Goal: Task Accomplishment & Management: Manage account settings

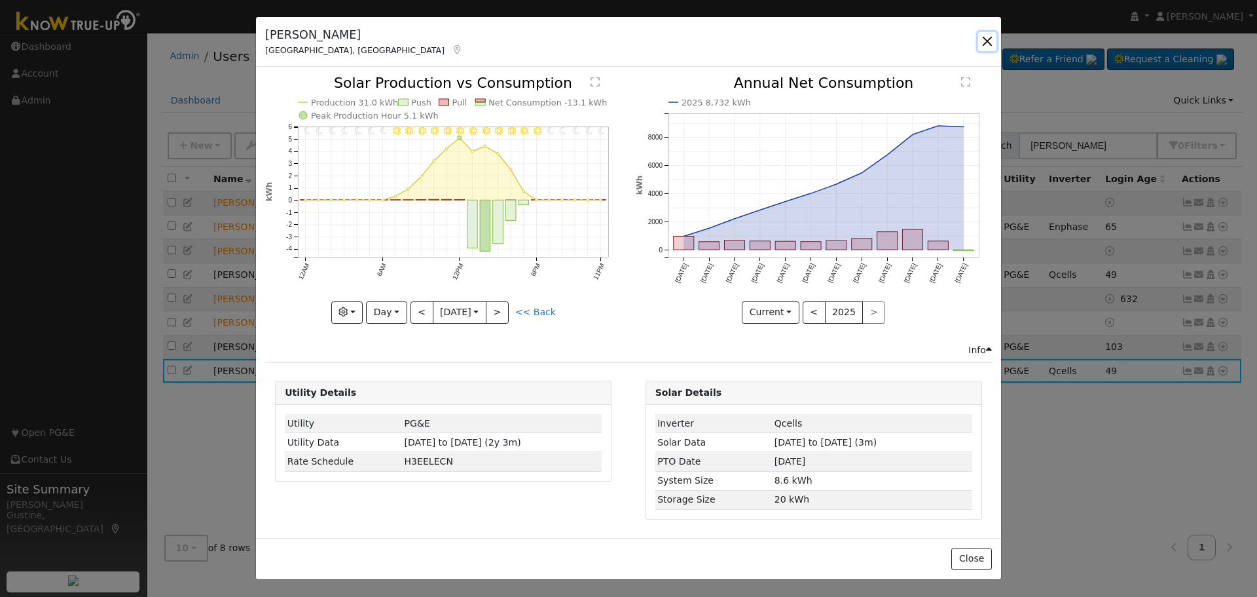
click at [988, 46] on button "button" at bounding box center [987, 41] width 18 height 18
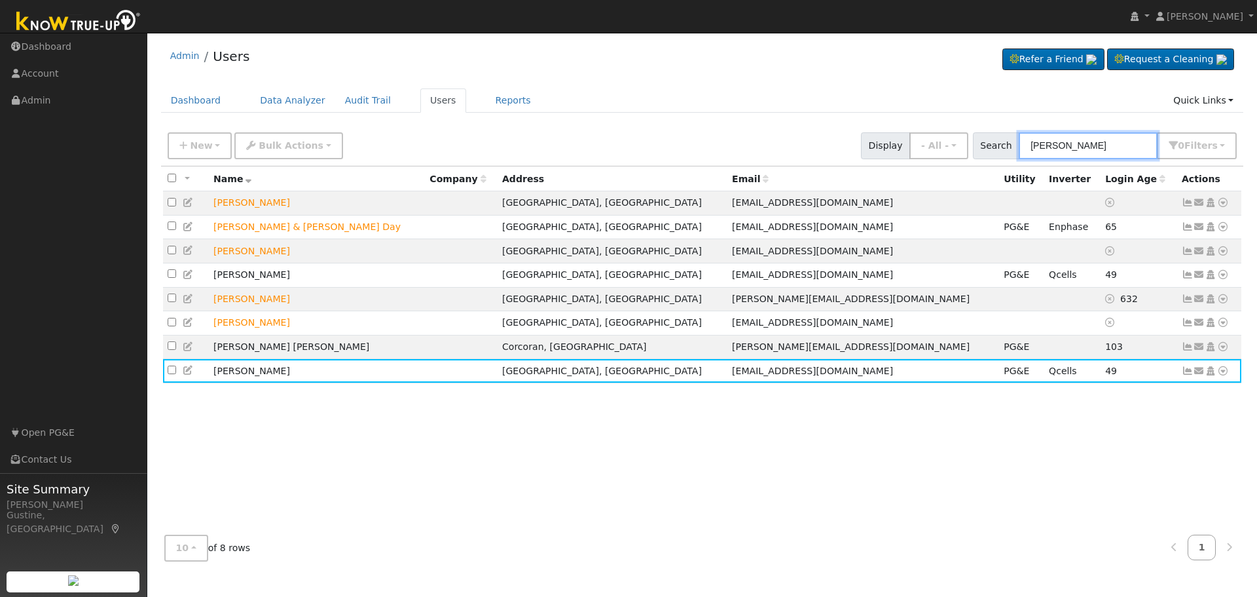
drag, startPoint x: 1082, startPoint y: 147, endPoint x: 851, endPoint y: 101, distance: 235.2
click at [856, 102] on div "Admin Users Refer a Friend Request a Cleaning" at bounding box center [702, 305] width 1097 height 532
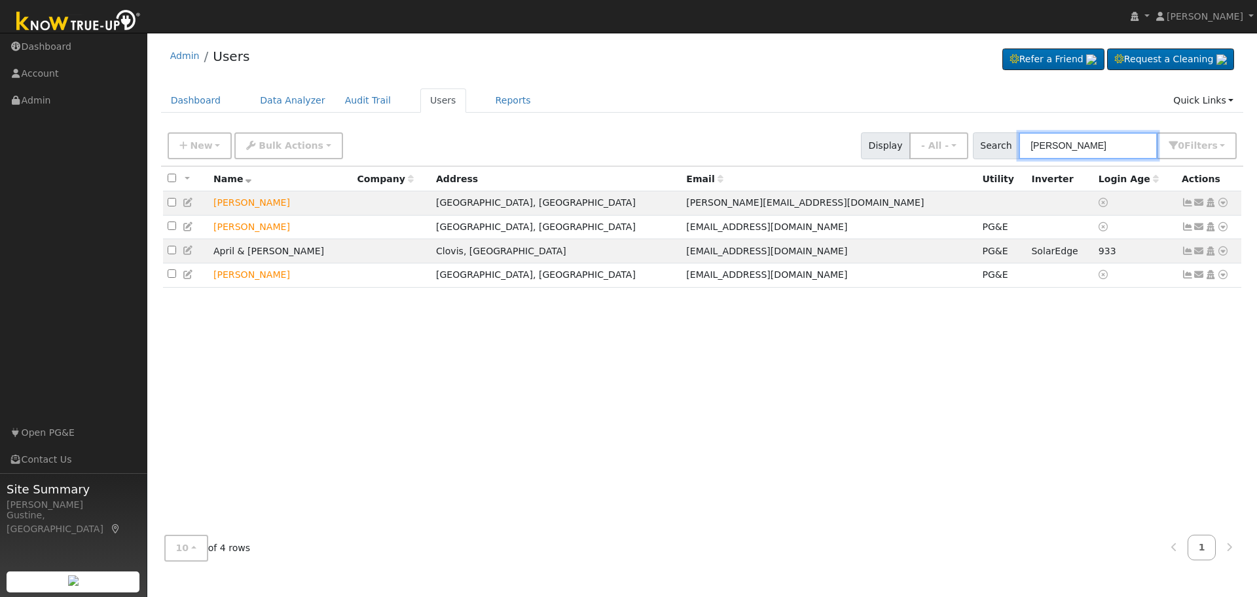
drag, startPoint x: 1094, startPoint y: 152, endPoint x: 856, endPoint y: 132, distance: 238.6
click at [862, 133] on div "New Add User Quick Add Quick Connect Quick Convert Lead Bulk Actions Send Email…" at bounding box center [702, 143] width 1075 height 31
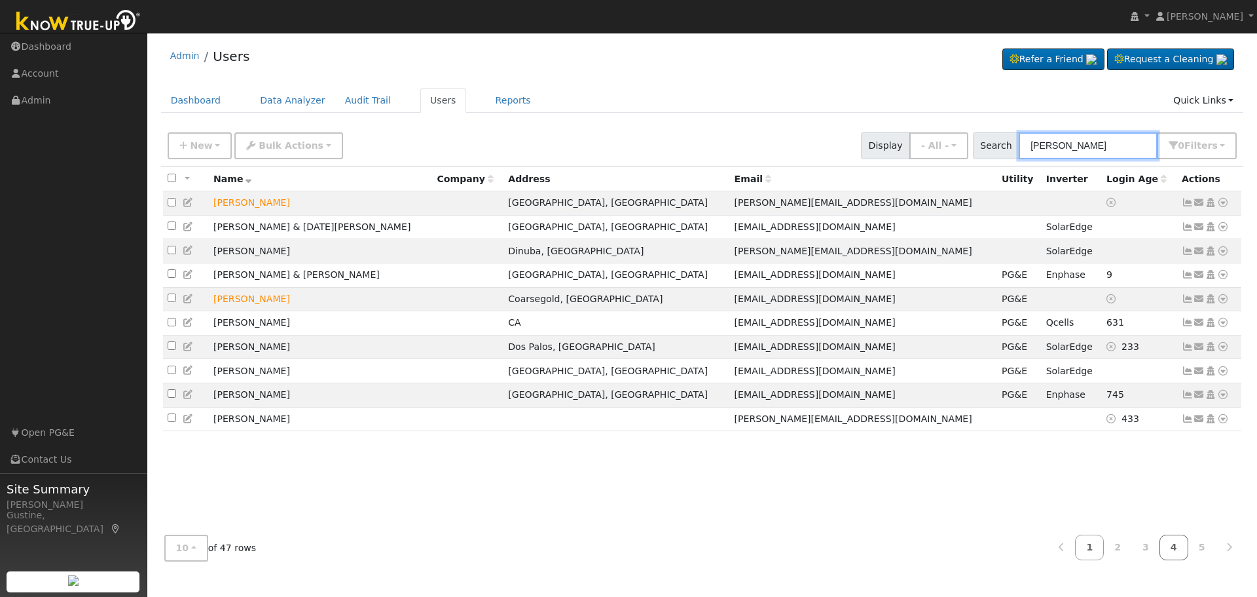
type input "[PERSON_NAME]"
click at [1164, 538] on link "4" at bounding box center [1174, 547] width 29 height 26
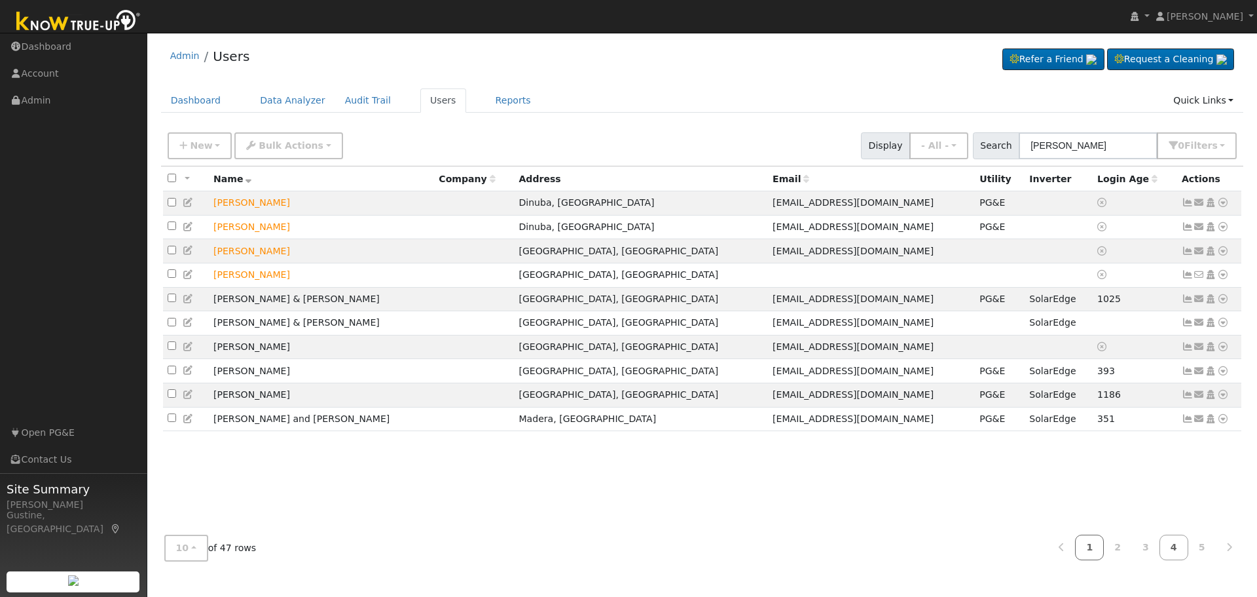
click at [1096, 547] on link "1" at bounding box center [1089, 547] width 29 height 26
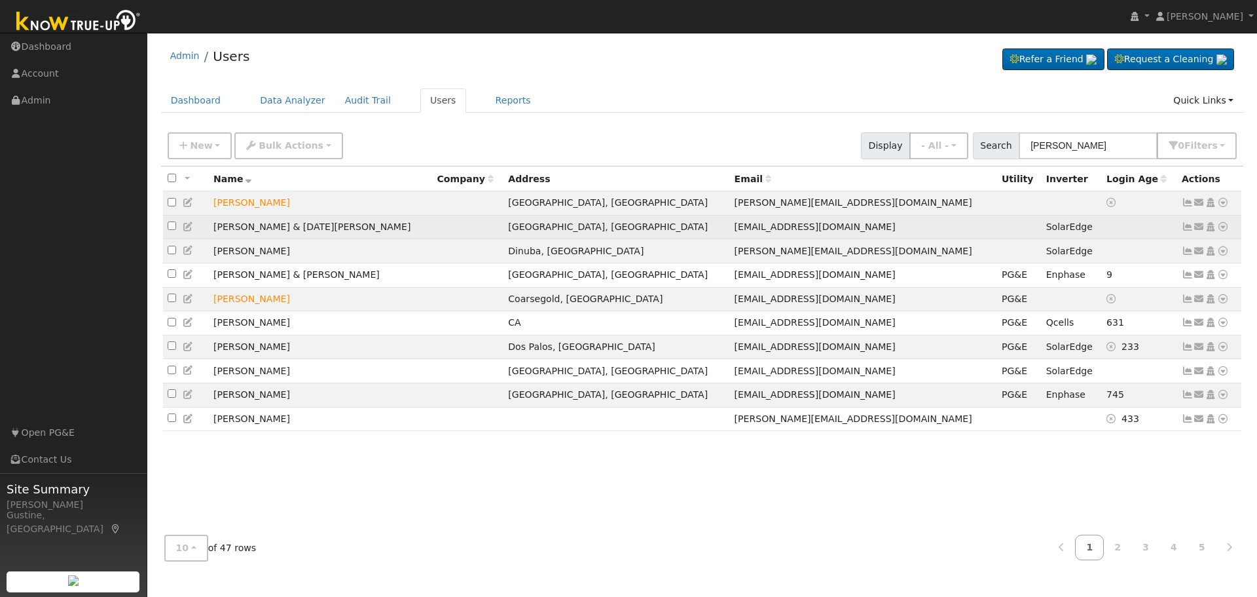
click at [1187, 227] on icon at bounding box center [1188, 226] width 12 height 9
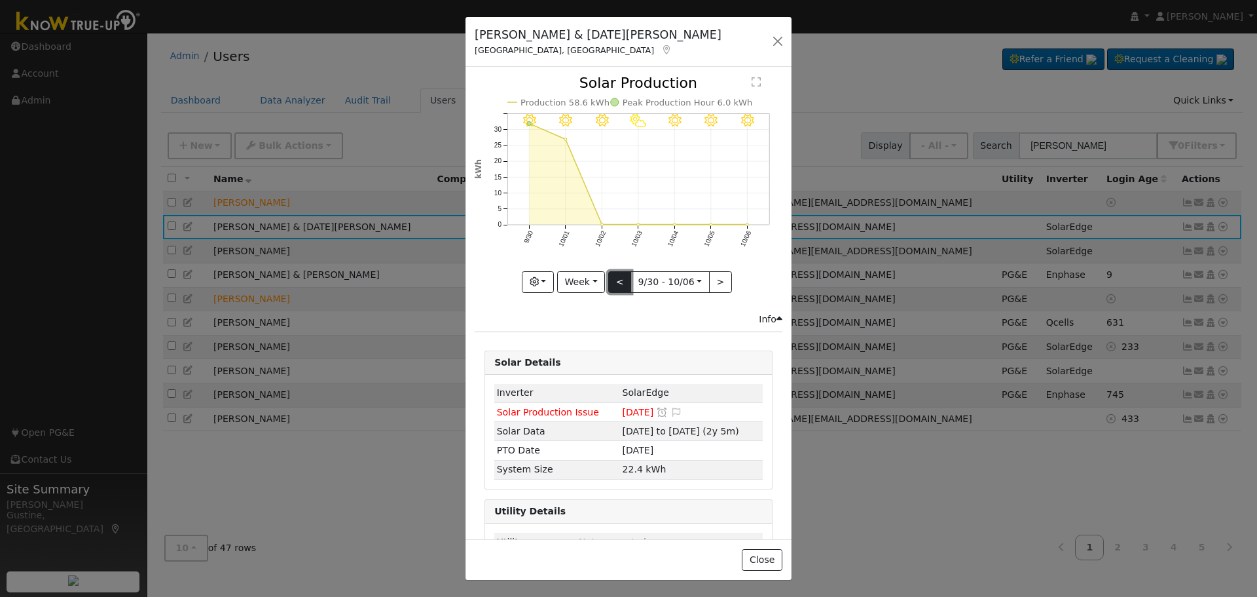
click at [621, 274] on button "<" at bounding box center [619, 282] width 23 height 22
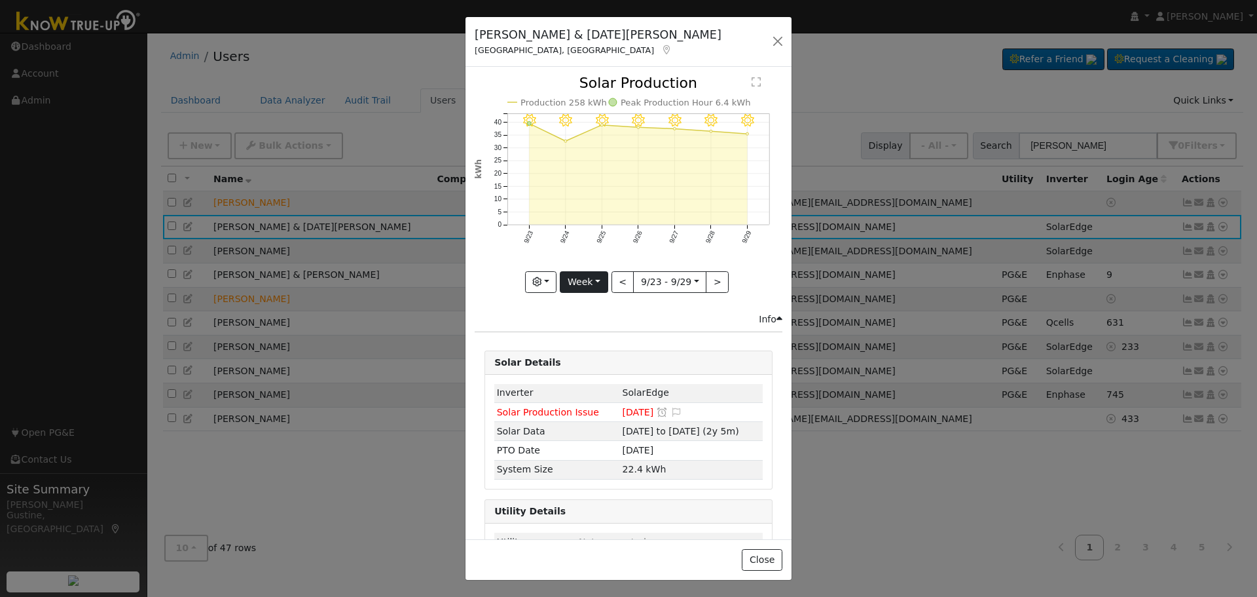
drag, startPoint x: 603, startPoint y: 289, endPoint x: 604, endPoint y: 277, distance: 11.8
click at [604, 284] on div "9/29 - MostlyClear 9/28 - MostlyClear 9/27 - MostlyClear 9/26 - MostlyClear 9/2…" at bounding box center [629, 194] width 322 height 236
click at [602, 271] on button "Week" at bounding box center [584, 282] width 48 height 22
click at [600, 341] on link "Month" at bounding box center [606, 346] width 91 height 18
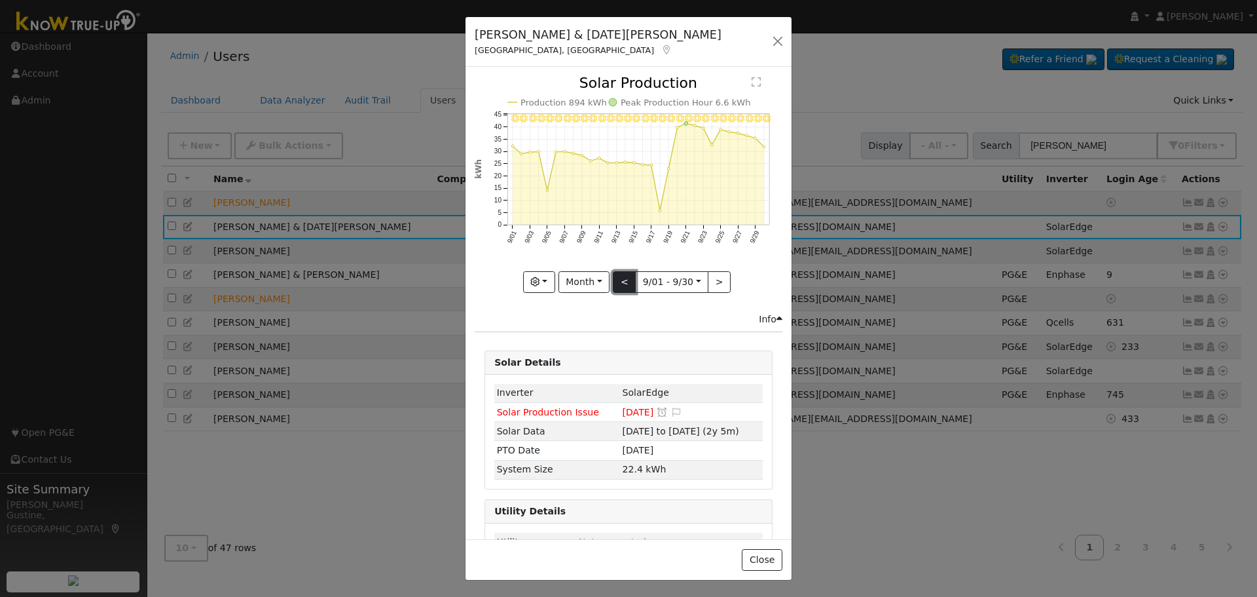
click at [627, 271] on button "<" at bounding box center [624, 282] width 23 height 22
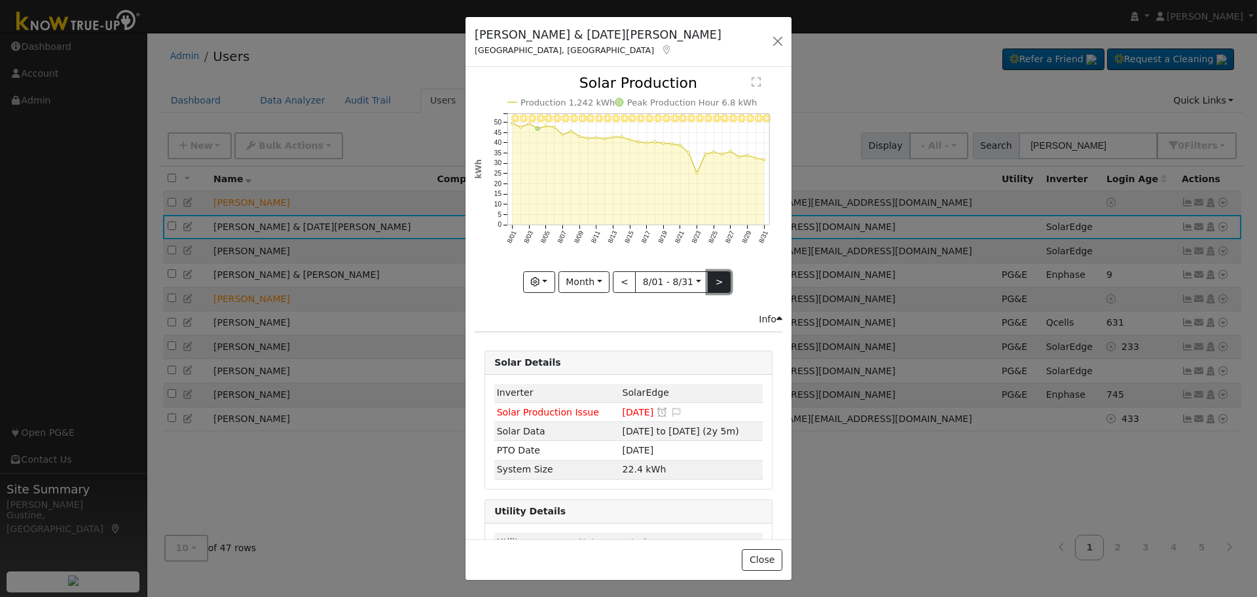
click at [711, 271] on button ">" at bounding box center [719, 282] width 23 height 22
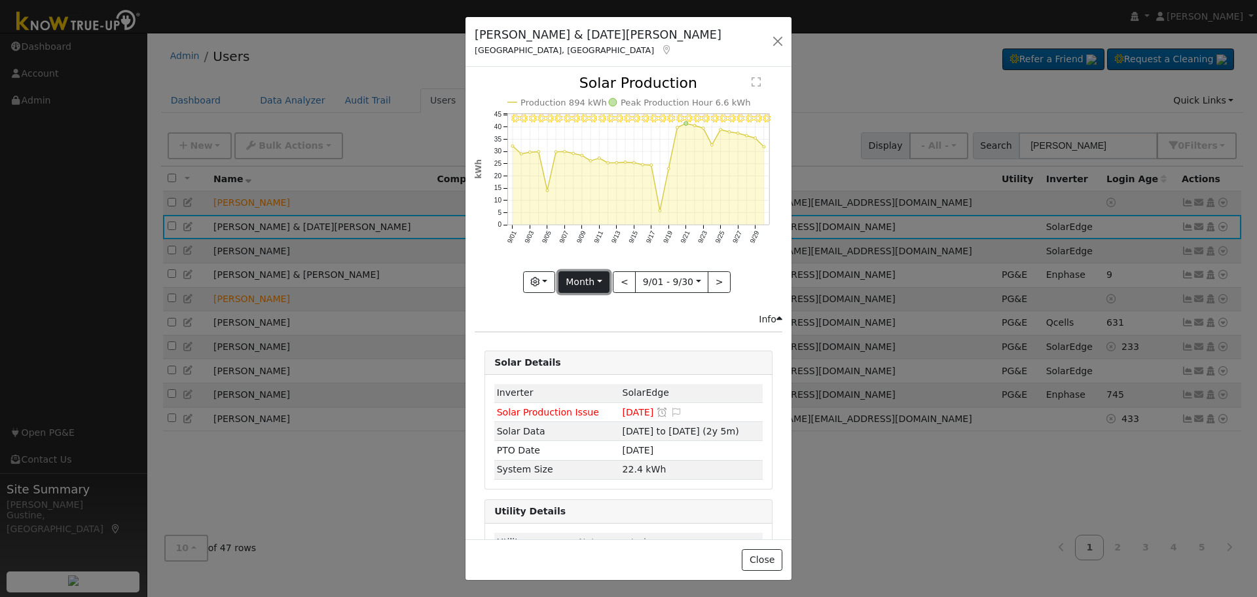
click at [593, 273] on button "Month" at bounding box center [585, 282] width 52 height 22
click at [604, 355] on link "Year" at bounding box center [604, 364] width 91 height 18
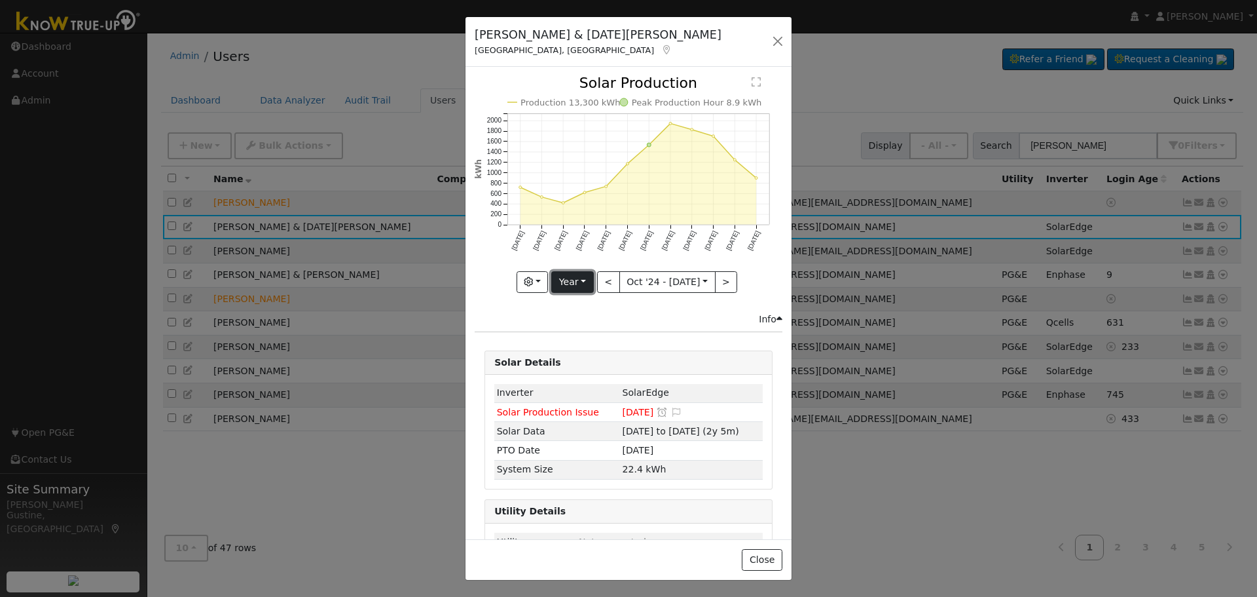
click at [582, 276] on button "Year" at bounding box center [572, 282] width 42 height 22
click at [620, 320] on link "Week" at bounding box center [597, 327] width 91 height 18
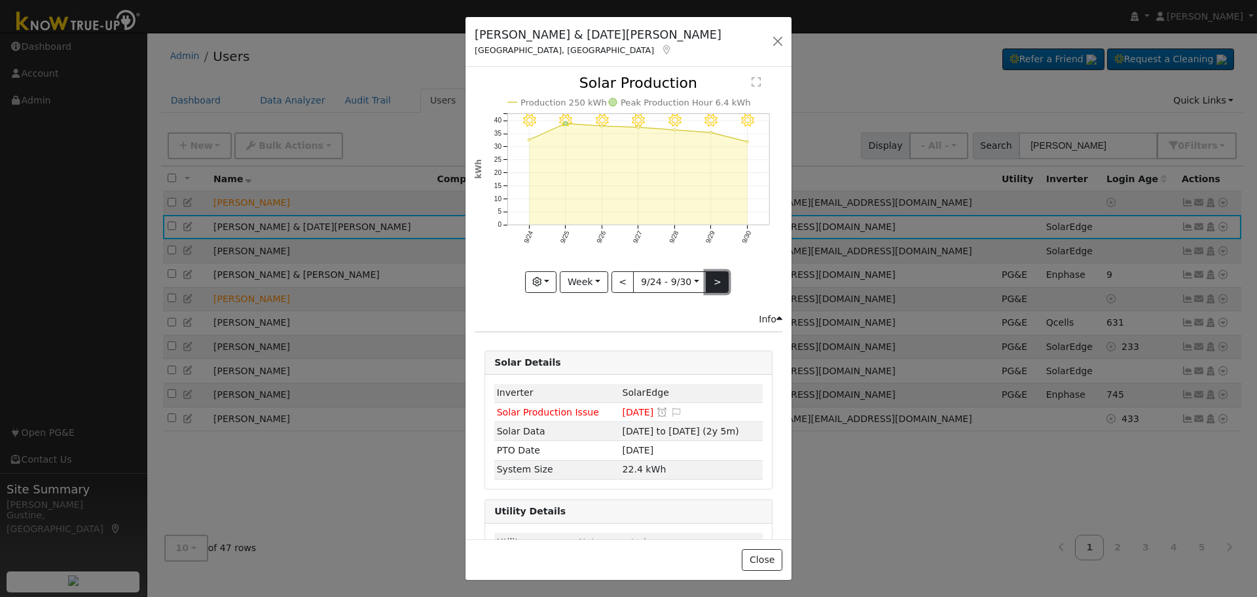
click at [711, 274] on button ">" at bounding box center [717, 282] width 23 height 22
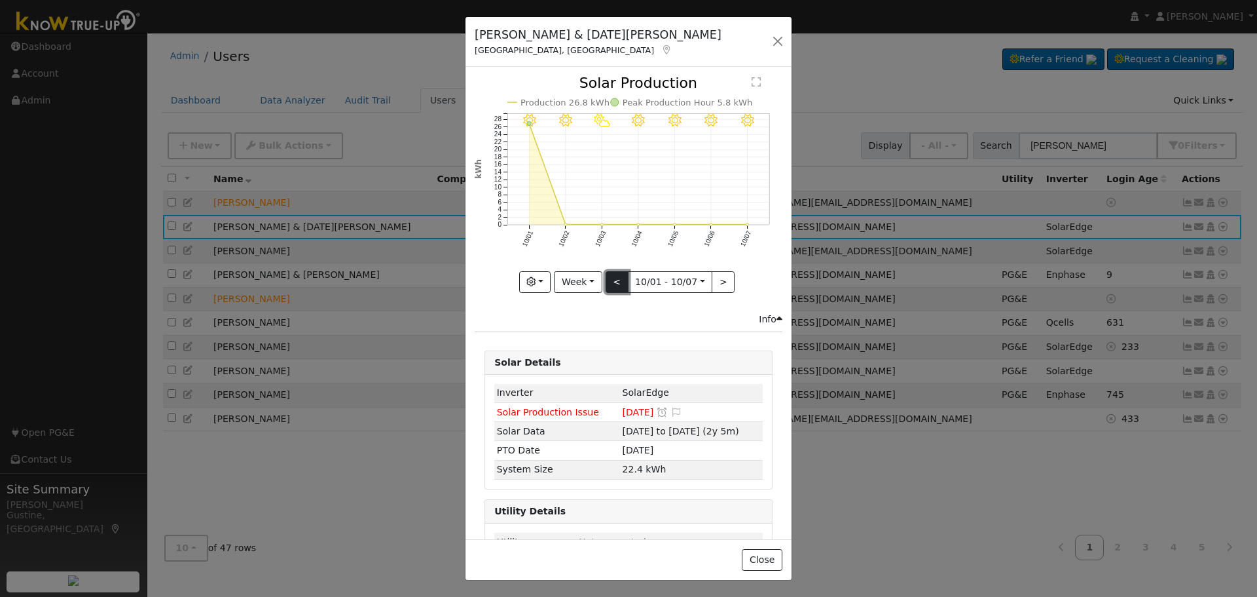
click at [612, 274] on button "<" at bounding box center [617, 282] width 23 height 22
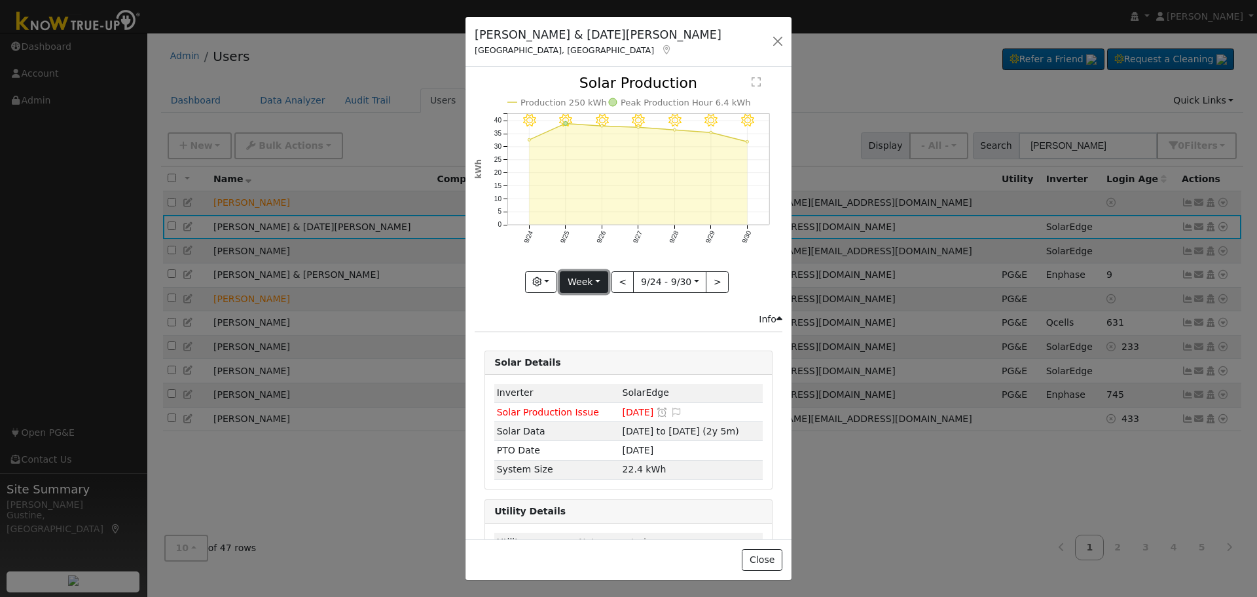
click at [582, 275] on button "Week" at bounding box center [584, 282] width 48 height 22
click at [610, 355] on link "Year" at bounding box center [606, 364] width 91 height 18
type input "[DATE]"
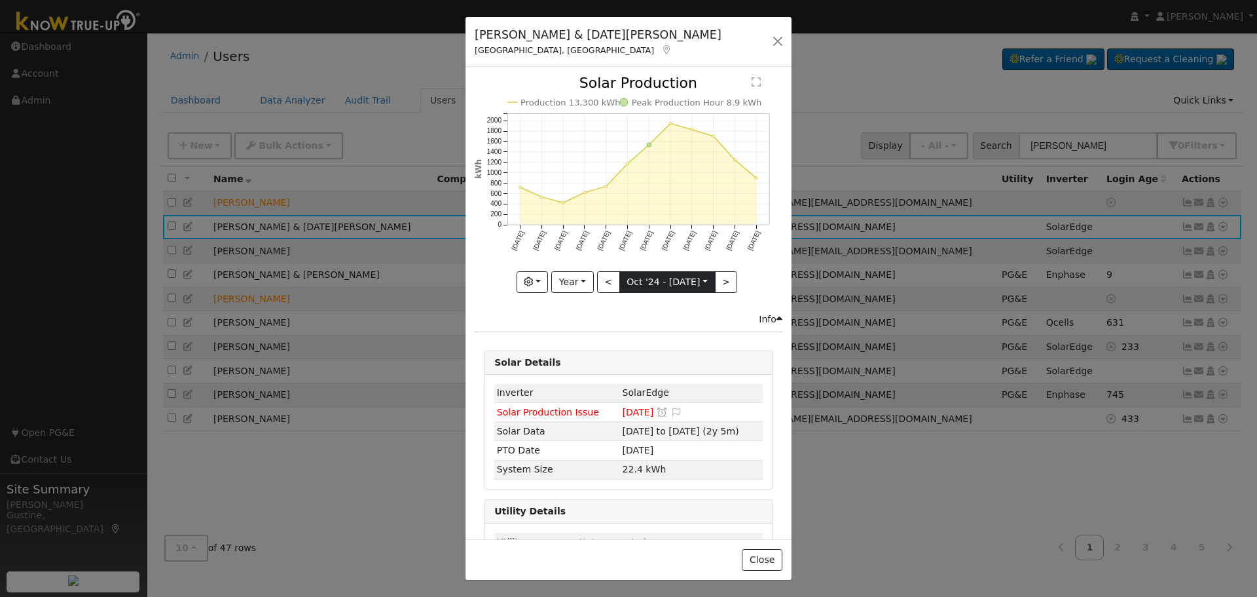
click at [663, 272] on input "[DATE]" at bounding box center [667, 282] width 95 height 21
click at [632, 173] on icon "Production 13,300 kWh Peak Production Hour 8.9 kWh [DATE] Nov '[DATE] Jan '[DAT…" at bounding box center [629, 179] width 308 height 206
